Goal: Task Accomplishment & Management: Manage account settings

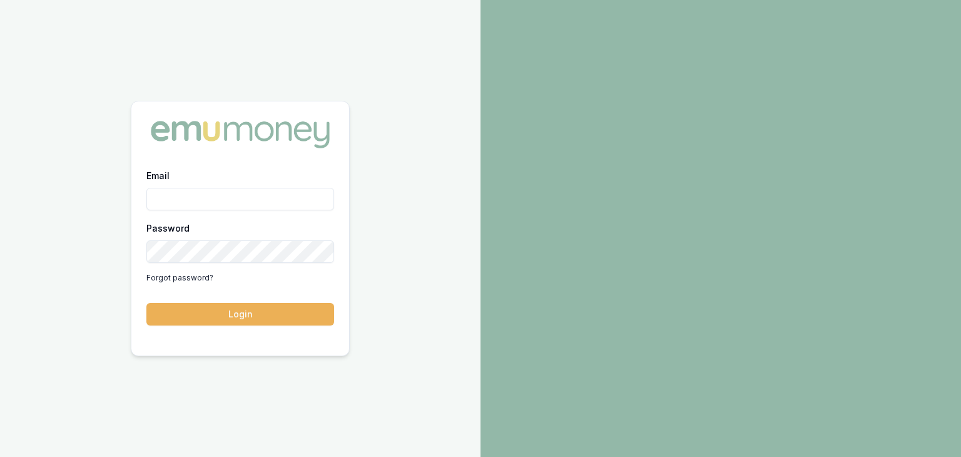
click at [205, 198] on input "Email" at bounding box center [240, 199] width 188 height 23
type input "[EMAIL_ADDRESS][PERSON_NAME][DOMAIN_NAME]"
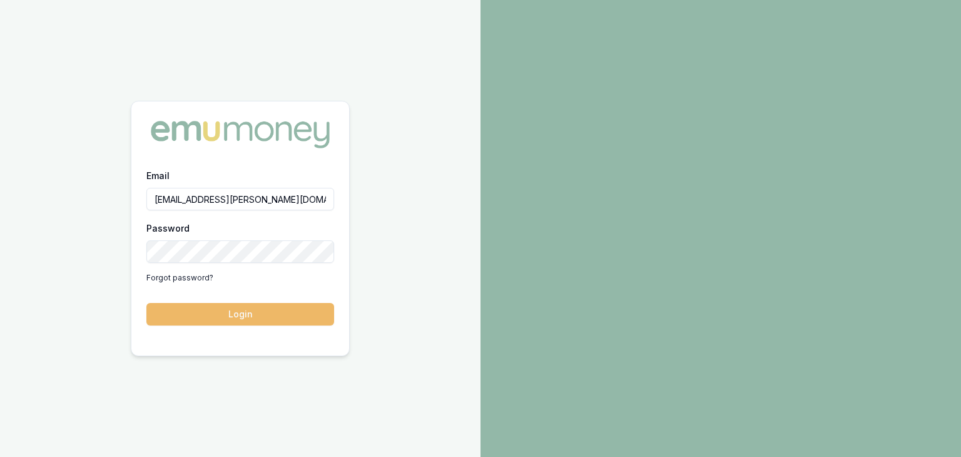
click at [240, 314] on button "Login" at bounding box center [240, 314] width 188 height 23
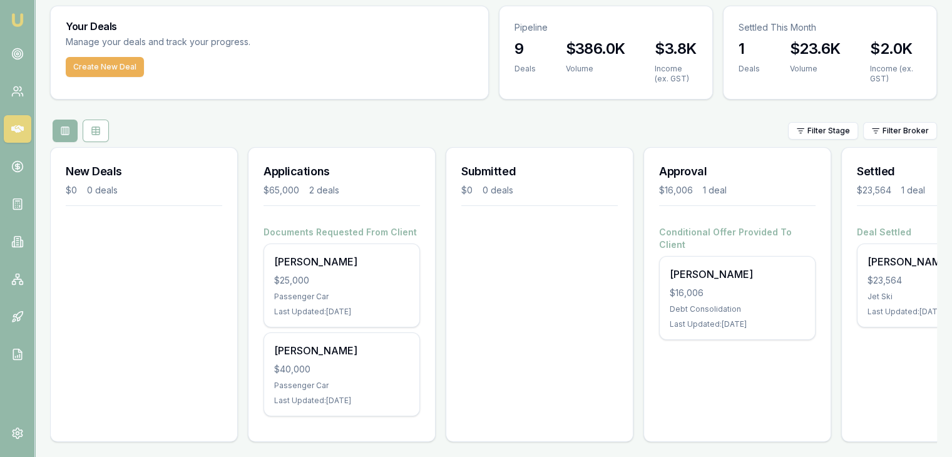
scroll to position [50, 0]
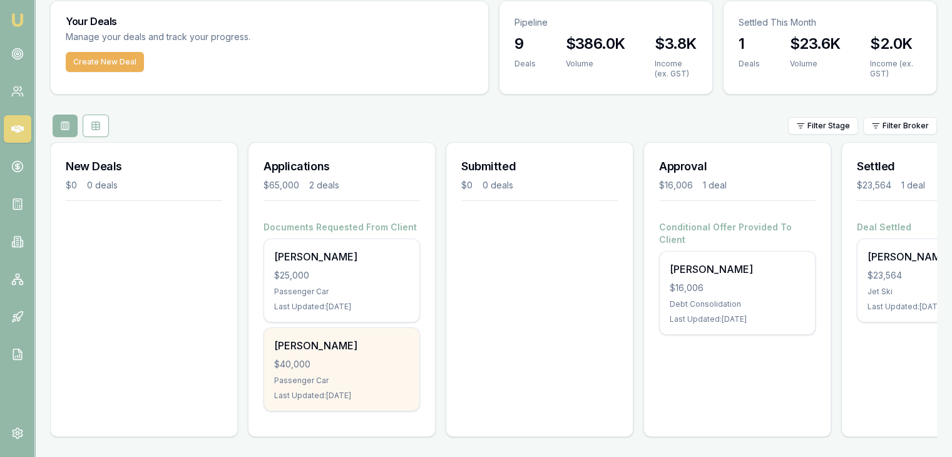
click at [328, 364] on div "Brendan Vaughan $40,000 Passenger Car Last Updated: 10 days ago" at bounding box center [341, 369] width 155 height 83
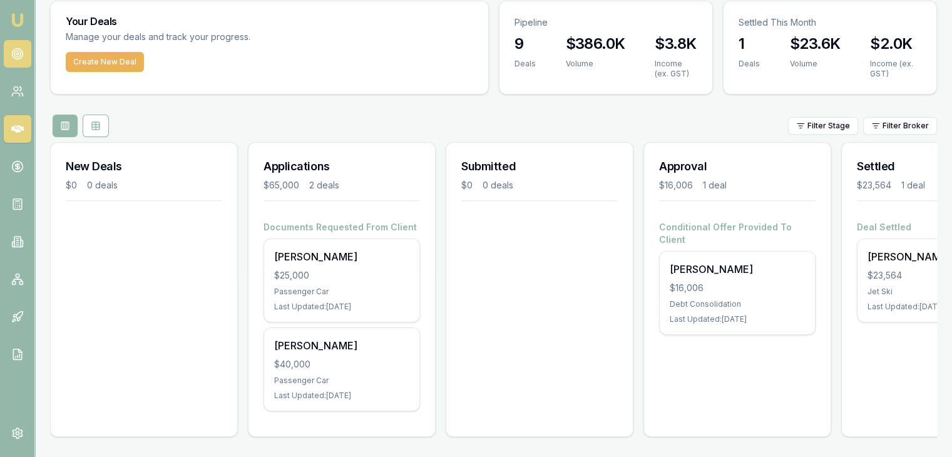
click at [11, 56] on icon at bounding box center [17, 54] width 13 height 13
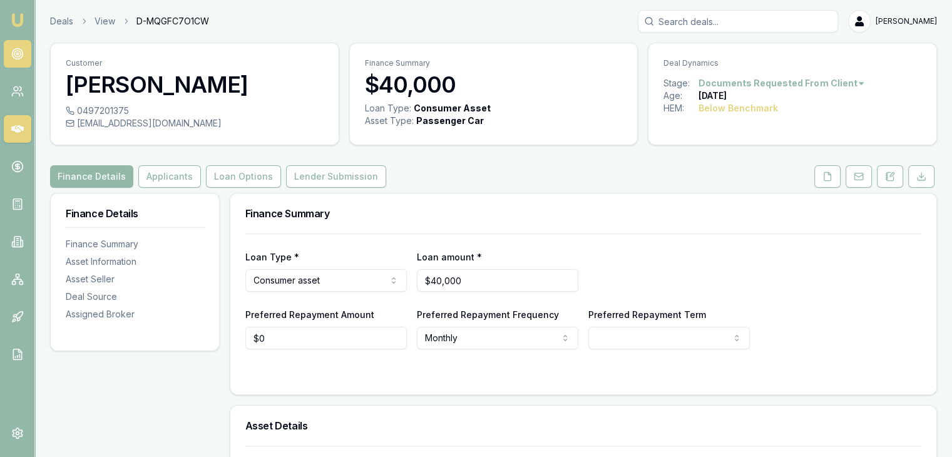
click at [10, 49] on link at bounding box center [18, 54] width 28 height 28
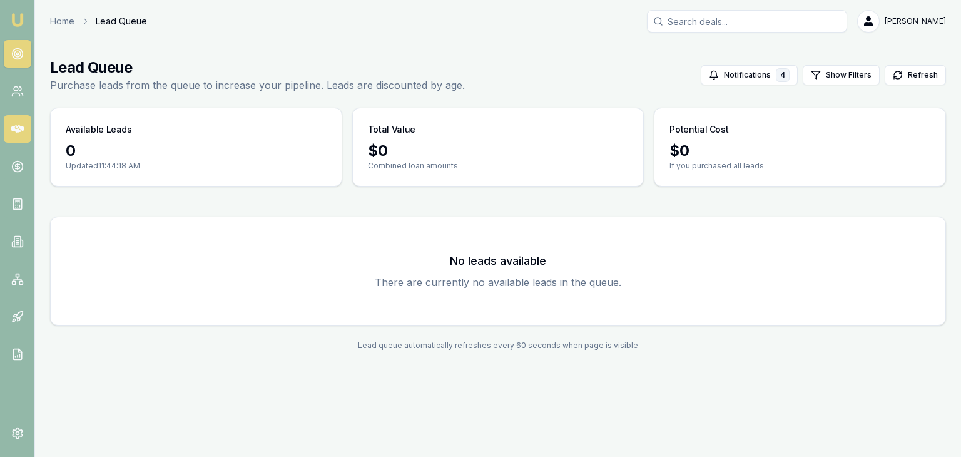
click at [21, 126] on icon at bounding box center [17, 129] width 13 height 8
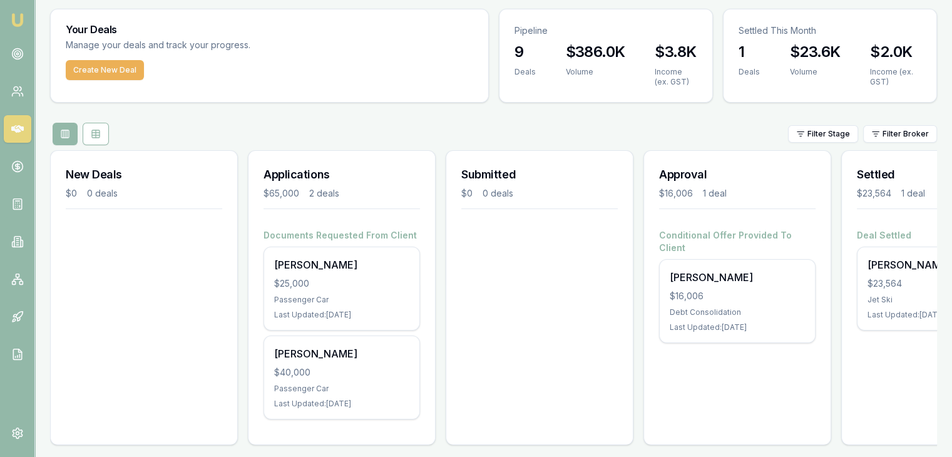
scroll to position [50, 0]
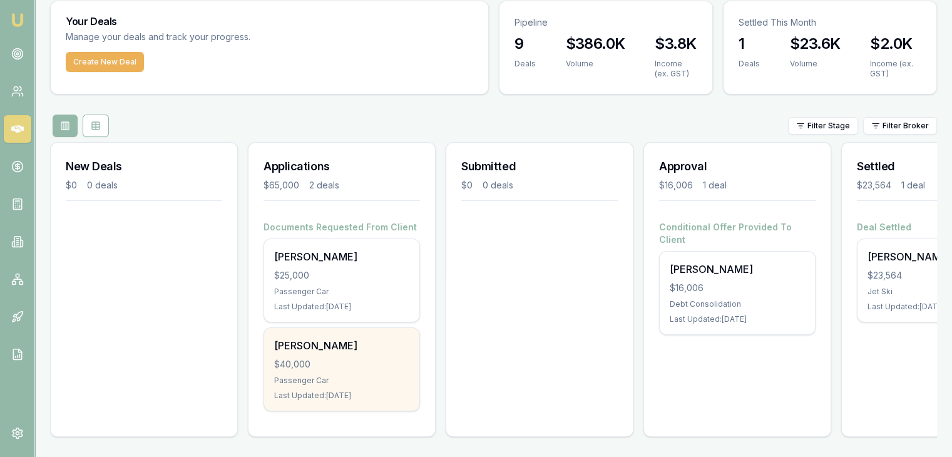
click at [310, 358] on div "$40,000" at bounding box center [341, 364] width 135 height 13
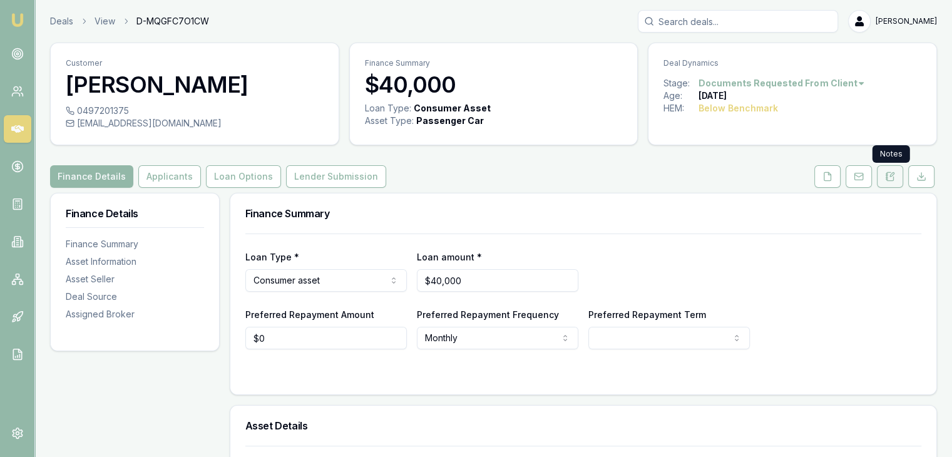
click at [891, 176] on icon at bounding box center [892, 175] width 4 height 4
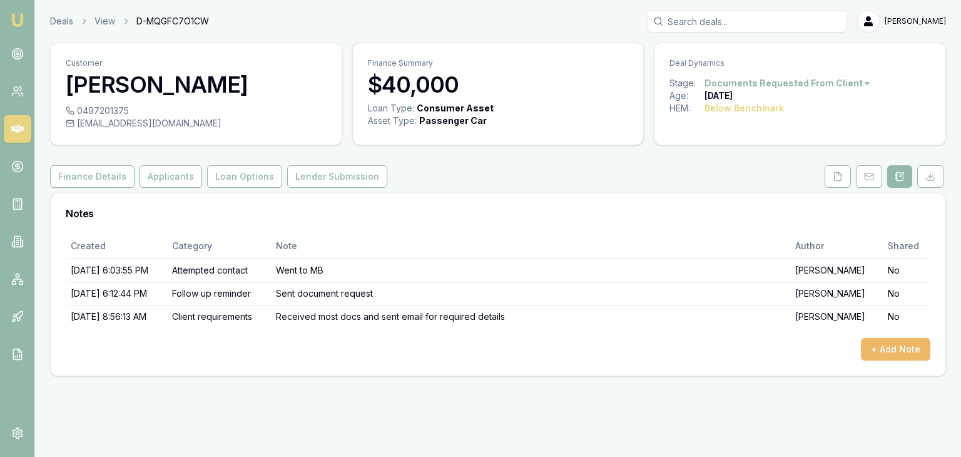
click at [900, 347] on button "+ Add Note" at bounding box center [895, 349] width 69 height 23
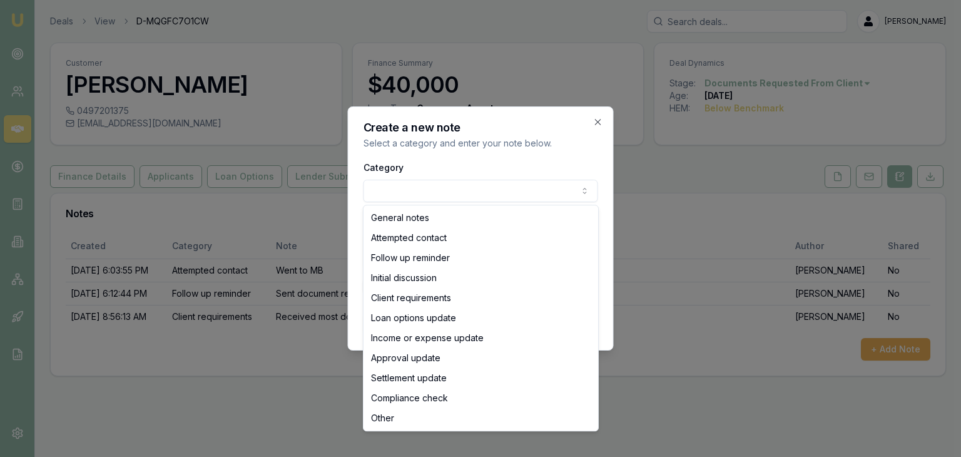
click at [376, 191] on body "Emu Broker Deals View D-MQGFC7O1CW Baron Ketterman Toggle Menu Customer Brendan…" at bounding box center [480, 228] width 961 height 457
select select "FOLLOW_UP_REMINDER"
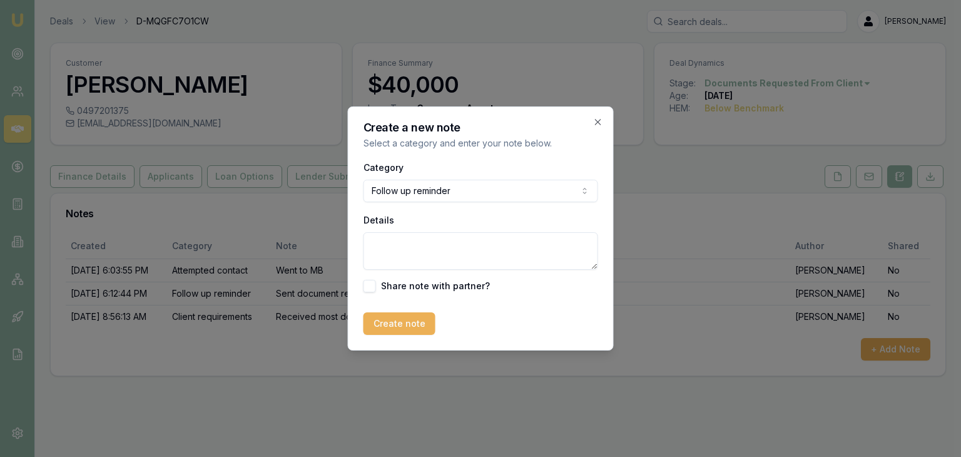
click at [411, 251] on textarea "Details" at bounding box center [481, 251] width 235 height 38
type textarea "Went to MB"
click at [397, 329] on button "Create note" at bounding box center [400, 323] width 72 height 23
